Goal: Information Seeking & Learning: Learn about a topic

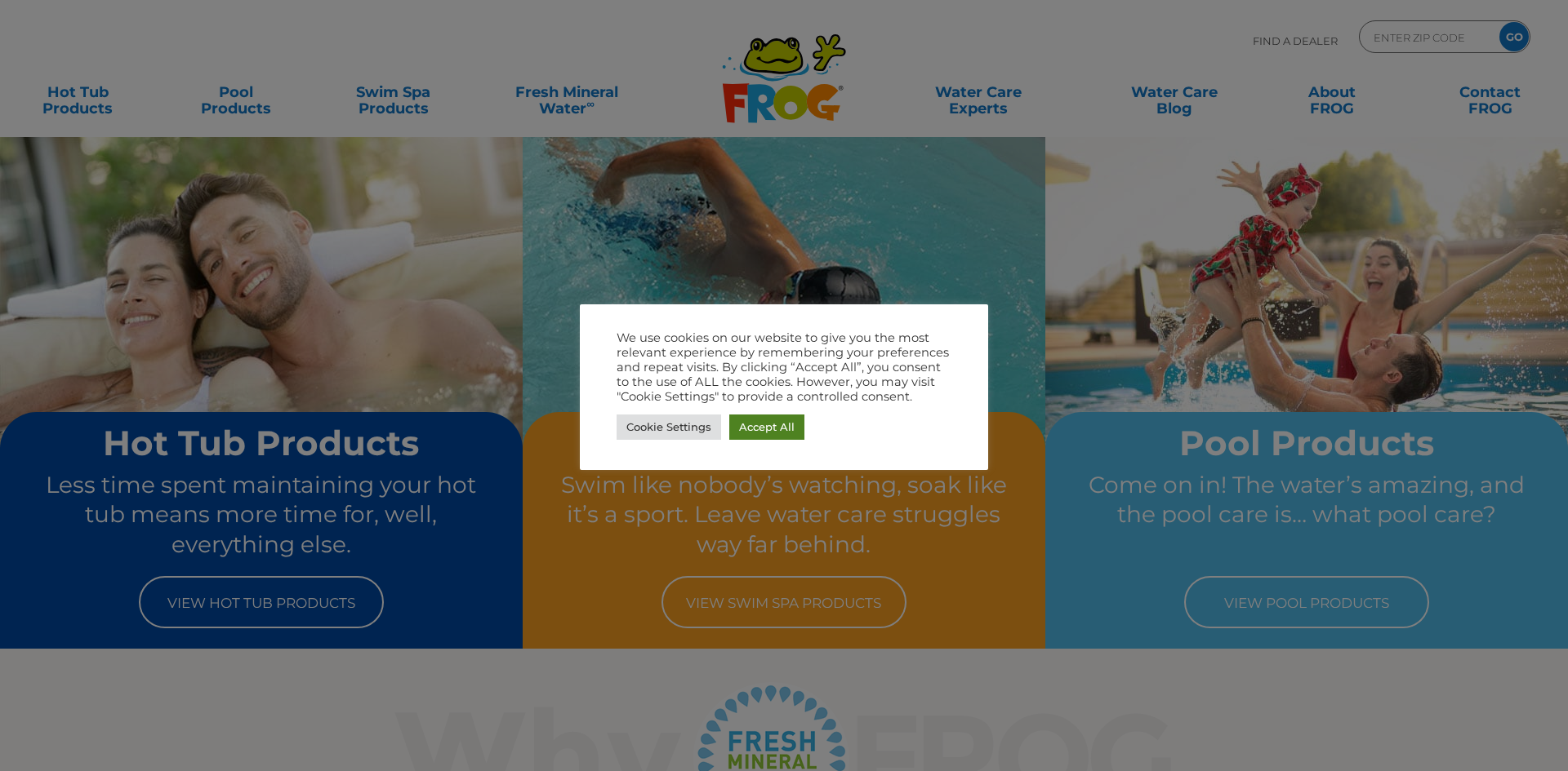
click at [765, 431] on link "Accept All" at bounding box center [766, 427] width 75 height 25
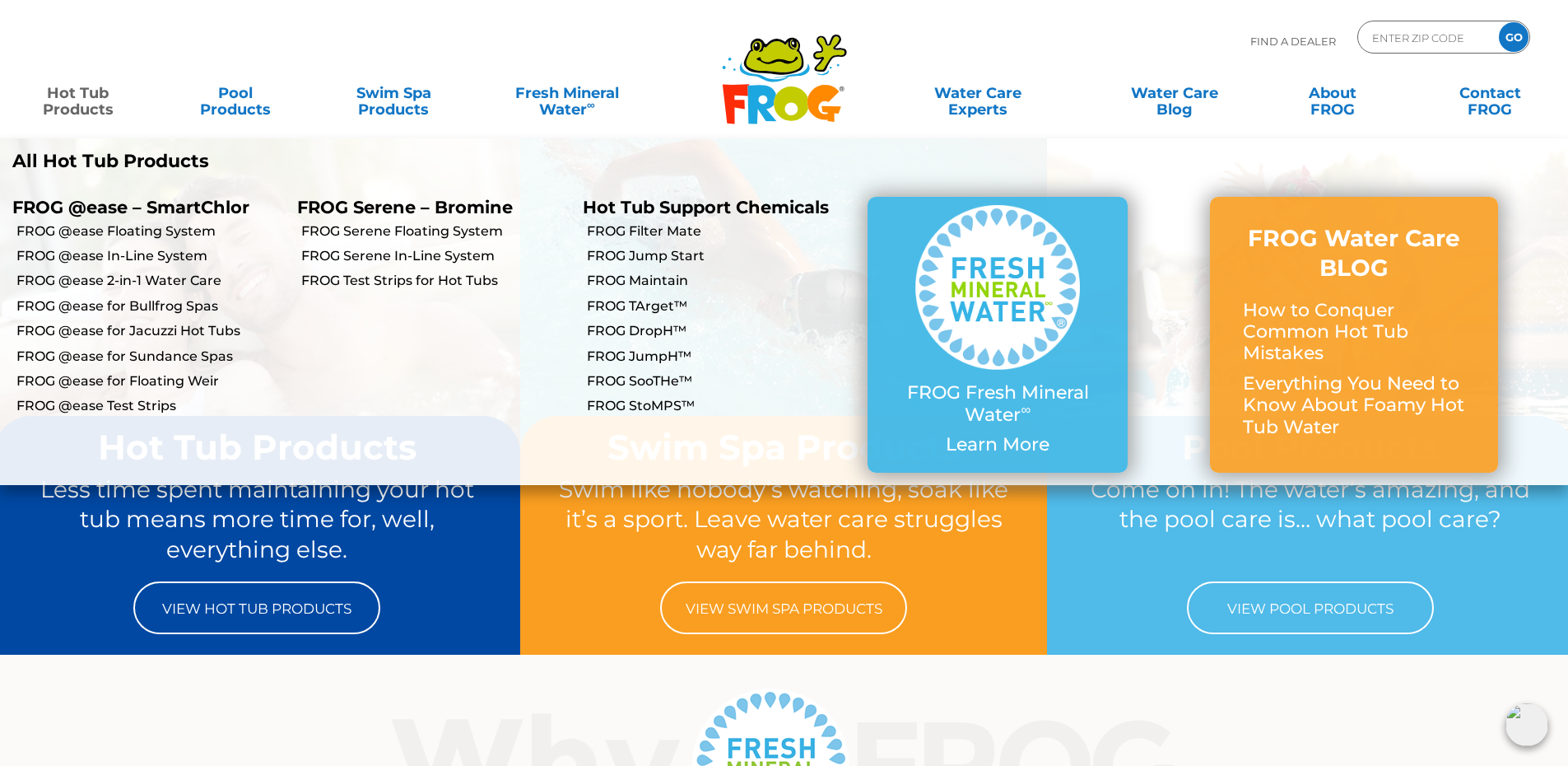
click at [92, 103] on link "Hot Tub Products" at bounding box center [77, 93] width 122 height 33
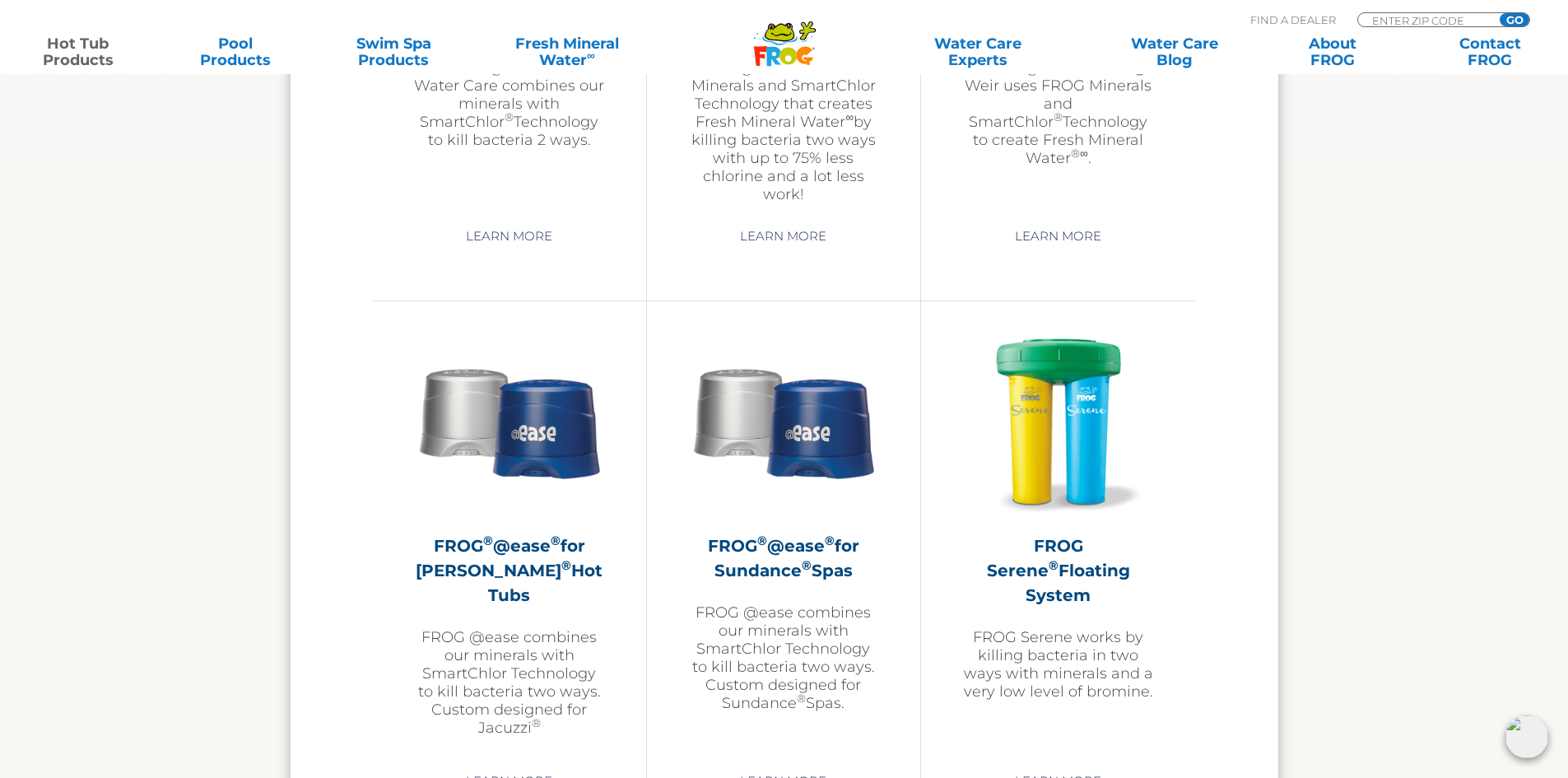
scroll to position [2800, 0]
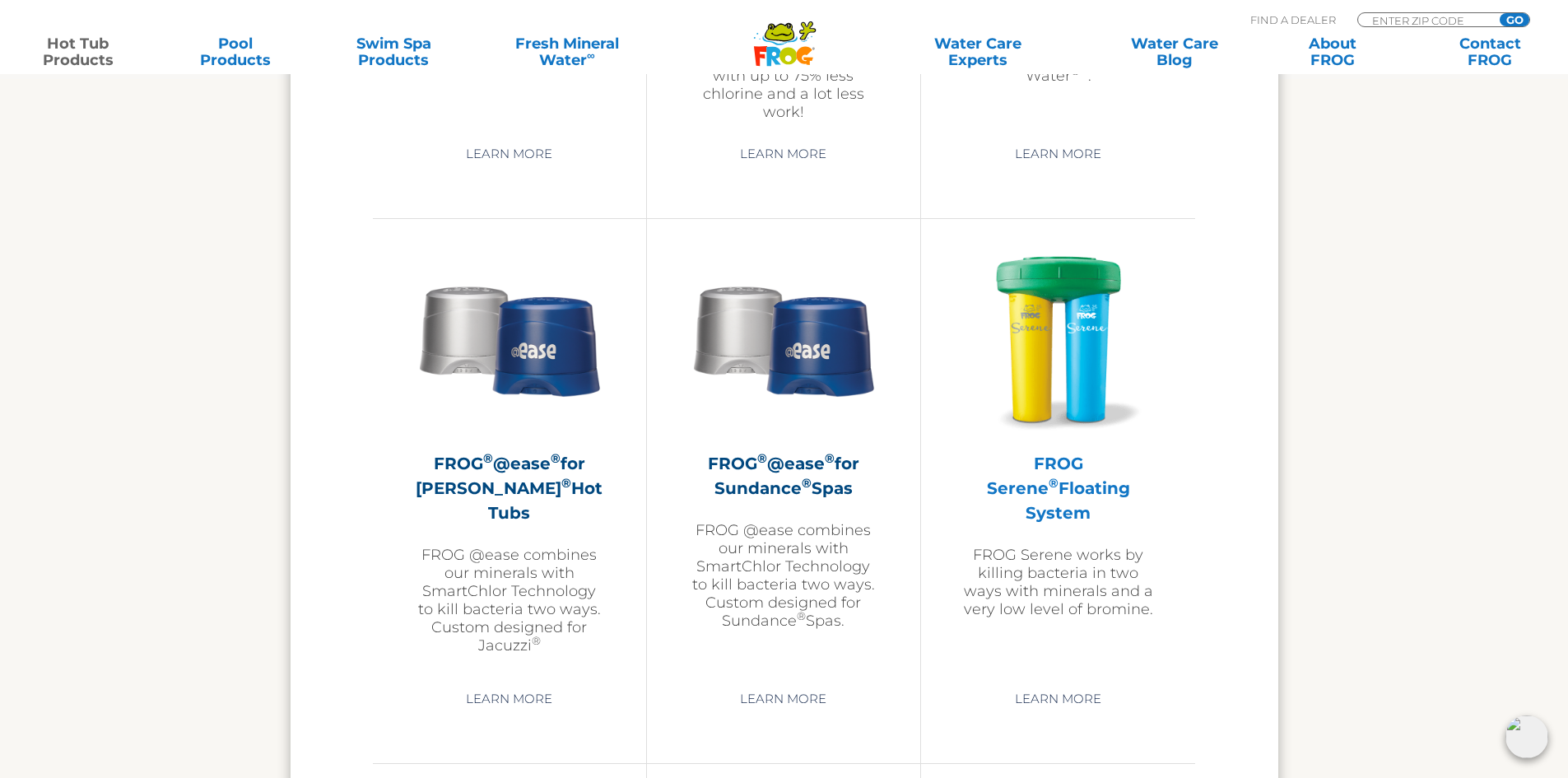
drag, startPoint x: 1169, startPoint y: 497, endPoint x: 994, endPoint y: 463, distance: 178.3
click at [994, 463] on div "FROG Serene ® Floating System FROG Serene works by killing bacteria in two ways…" at bounding box center [1058, 491] width 275 height 545
copy h2 "FROG Serene ® Floating System"
